Goal: Task Accomplishment & Management: Manage account settings

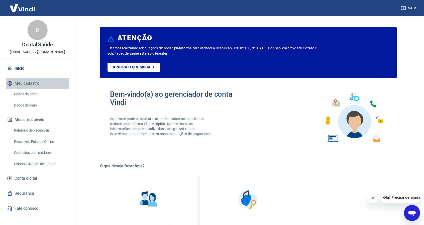
click at [29, 84] on button "Meu cadastro" at bounding box center [37, 83] width 63 height 11
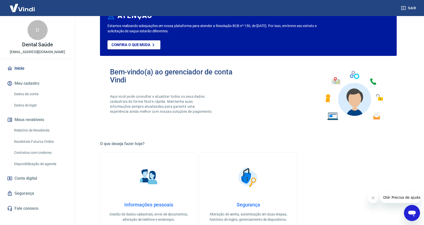
scroll to position [25, 0]
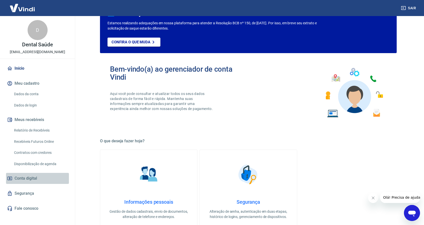
click at [27, 178] on span "Conta digital" at bounding box center [26, 178] width 23 height 7
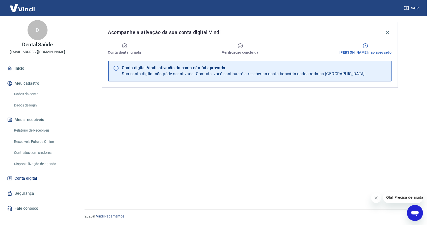
click at [30, 131] on link "Relatório de Recebíveis" at bounding box center [40, 130] width 57 height 10
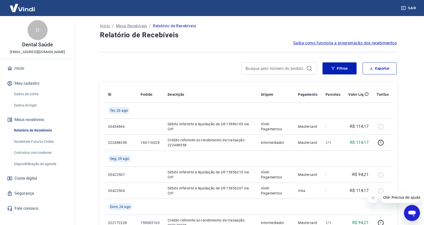
click at [23, 91] on link "Dados da conta" at bounding box center [40, 94] width 57 height 10
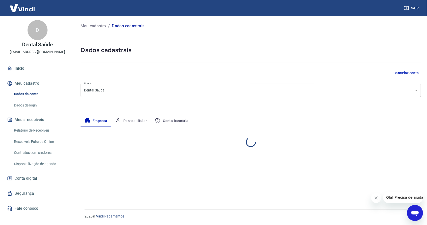
select select "AM"
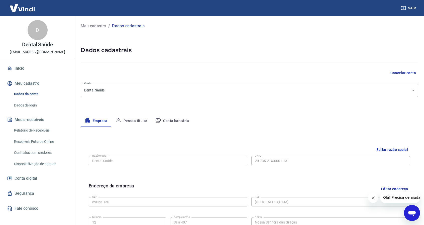
click at [30, 104] on link "Dados de login" at bounding box center [40, 105] width 57 height 10
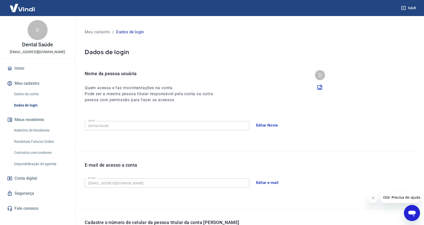
click at [43, 51] on p "maisdentalassessoria@gmail.com" at bounding box center [37, 51] width 55 height 5
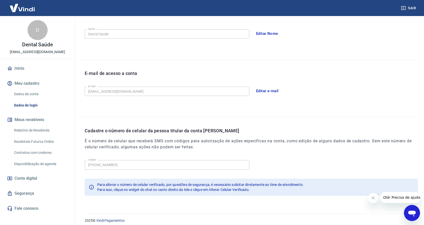
scroll to position [95, 0]
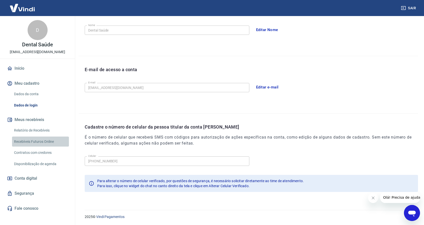
click at [36, 139] on link "Recebíveis Futuros Online" at bounding box center [40, 141] width 57 height 10
